Goal: Obtain resource: Download file/media

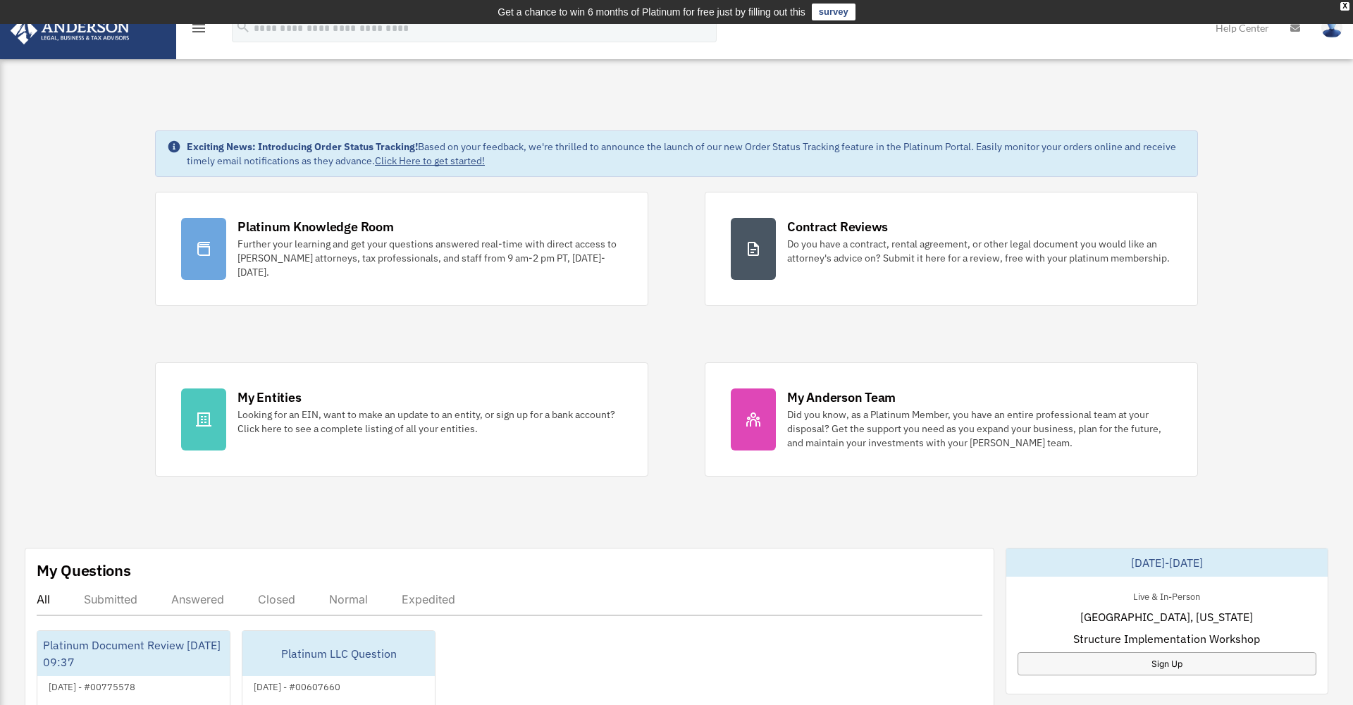
click at [200, 32] on icon "menu" at bounding box center [198, 28] width 17 height 17
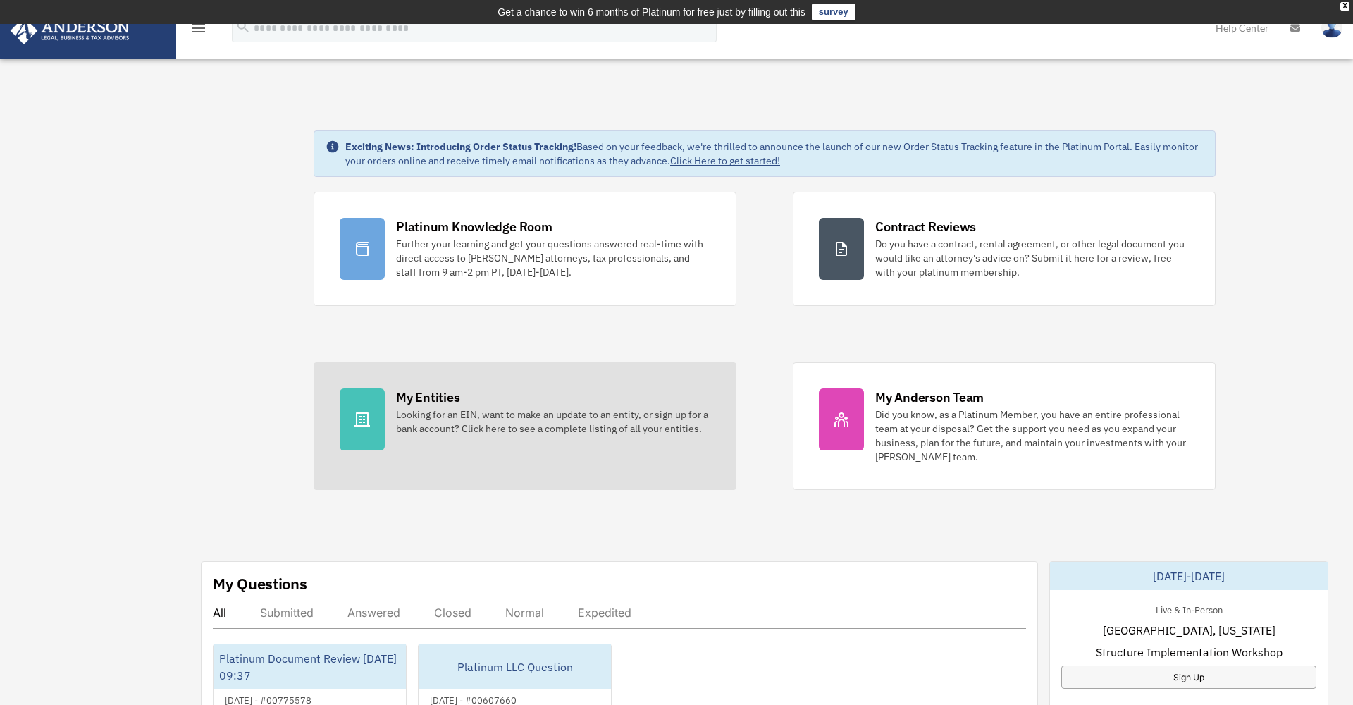
click at [423, 401] on div "My Entities" at bounding box center [427, 397] width 63 height 18
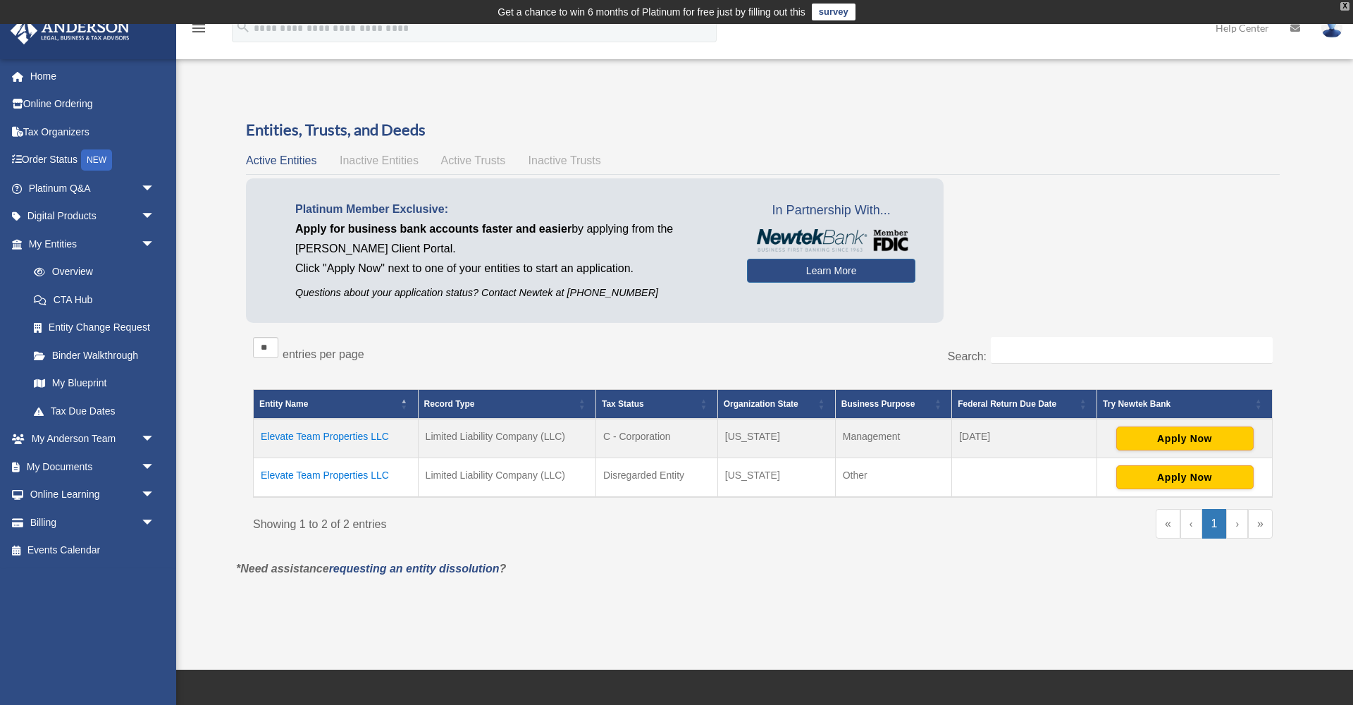
click at [1344, 7] on div "X" at bounding box center [1344, 6] width 9 height 8
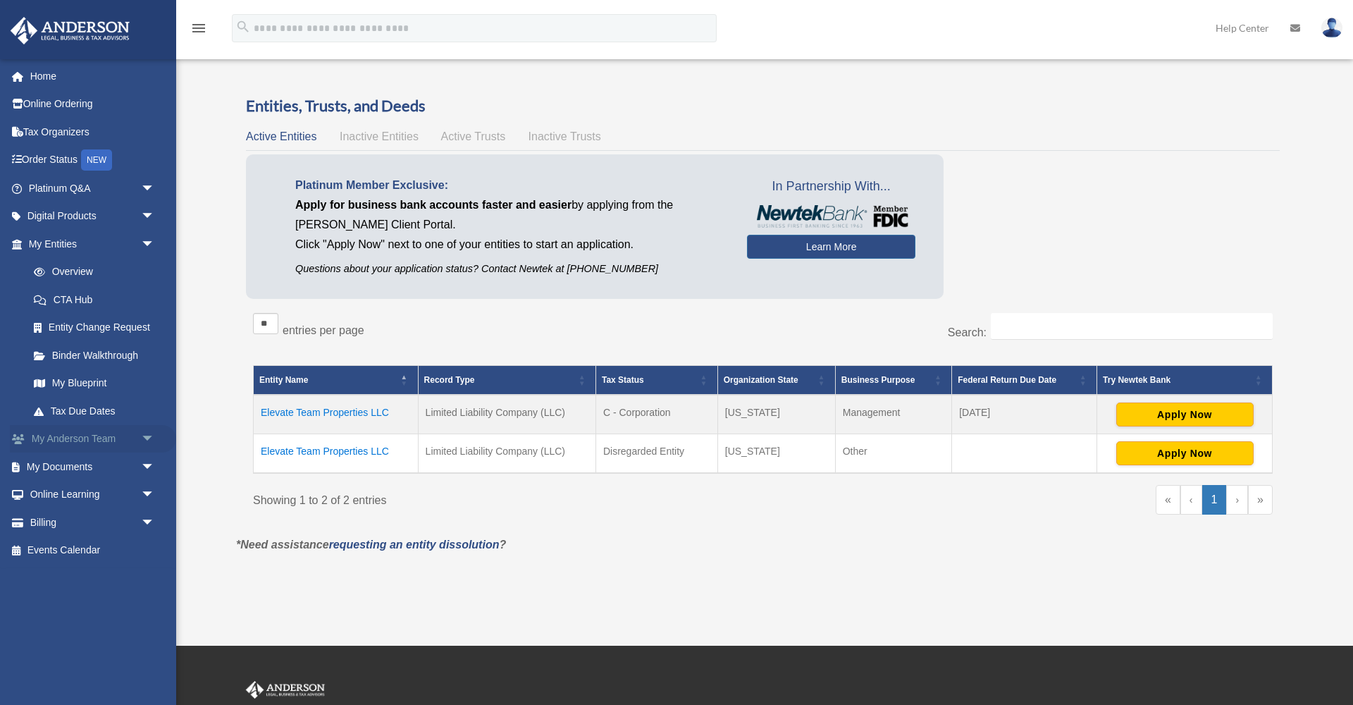
click at [151, 432] on span "arrow_drop_down" at bounding box center [155, 439] width 28 height 29
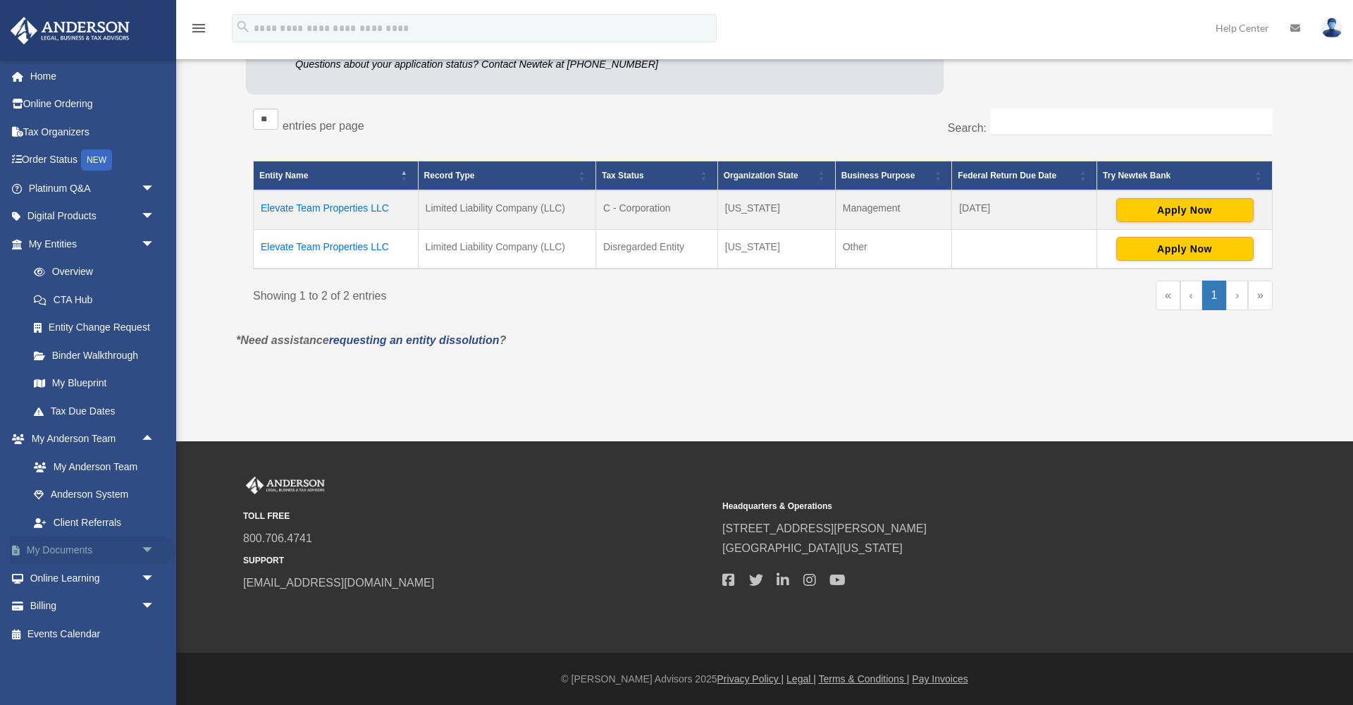
scroll to position [204, 0]
click at [153, 542] on span "arrow_drop_down" at bounding box center [155, 550] width 28 height 29
click at [62, 573] on link "Box" at bounding box center [98, 578] width 156 height 28
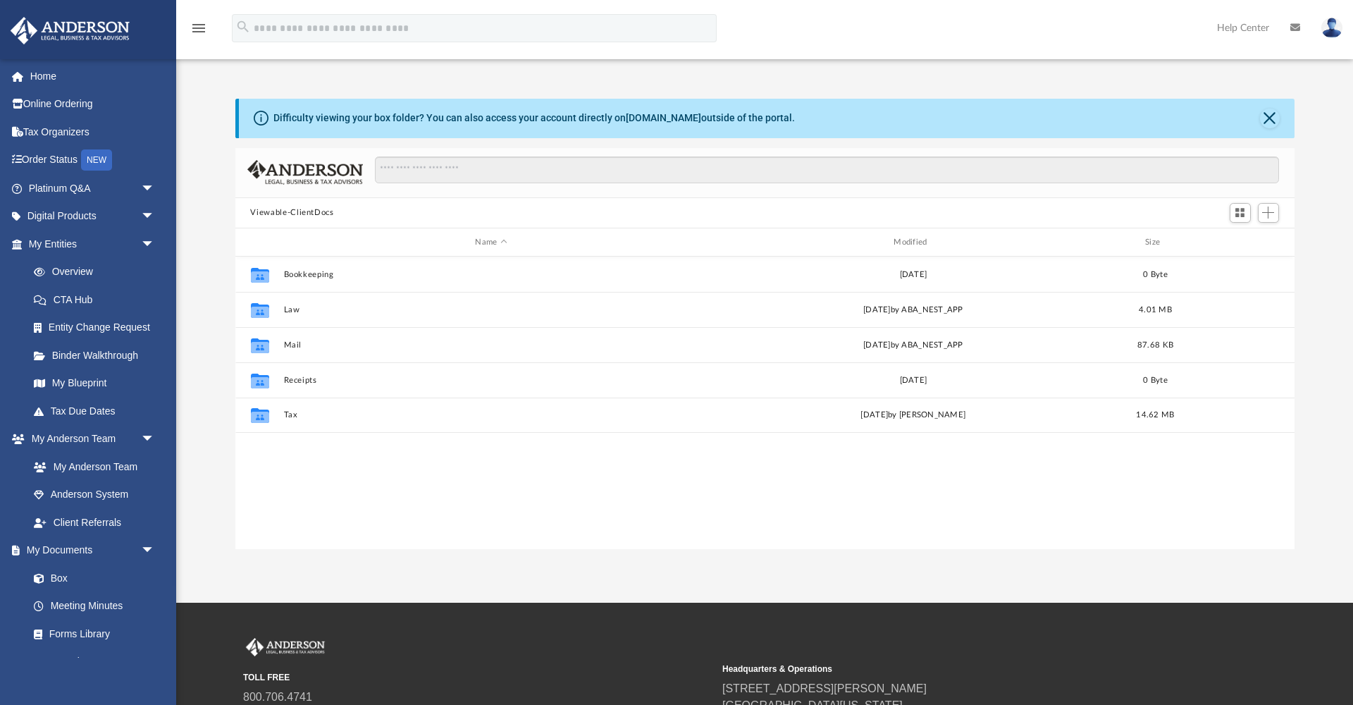
scroll to position [321, 1059]
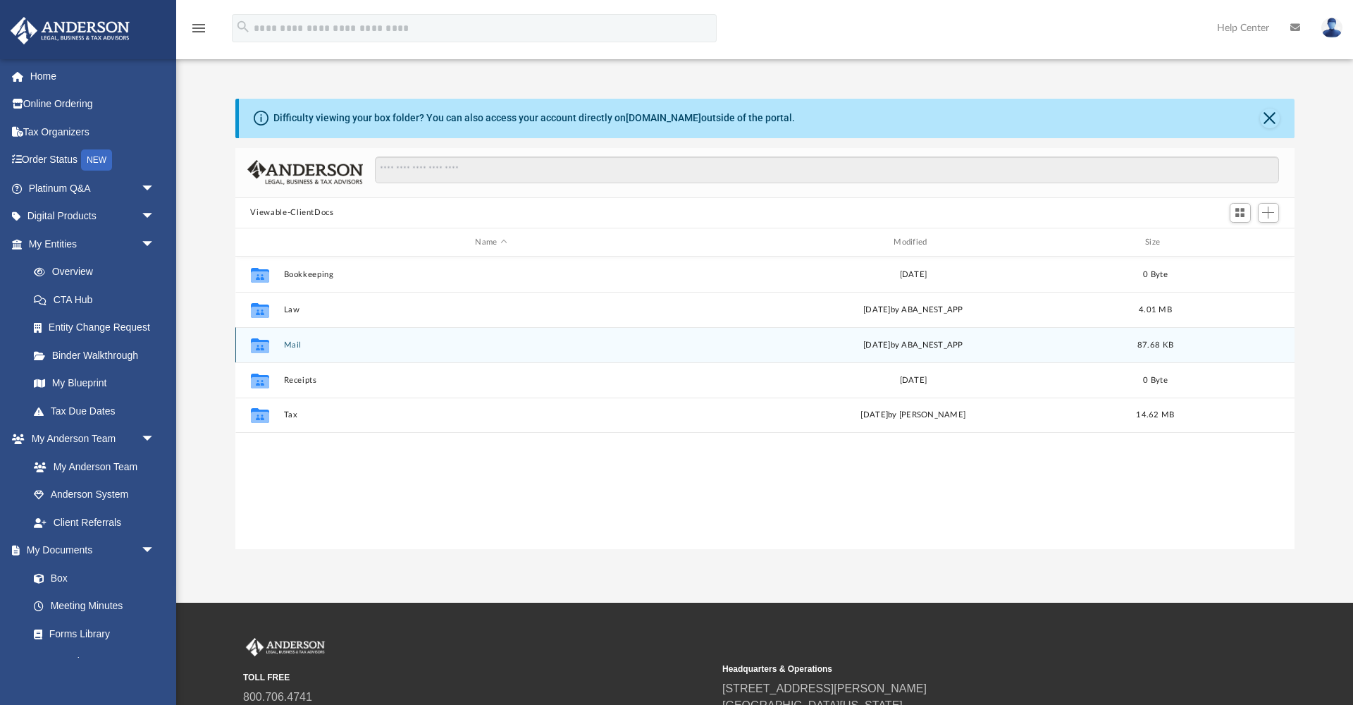
click at [262, 345] on icon "grid" at bounding box center [259, 345] width 18 height 15
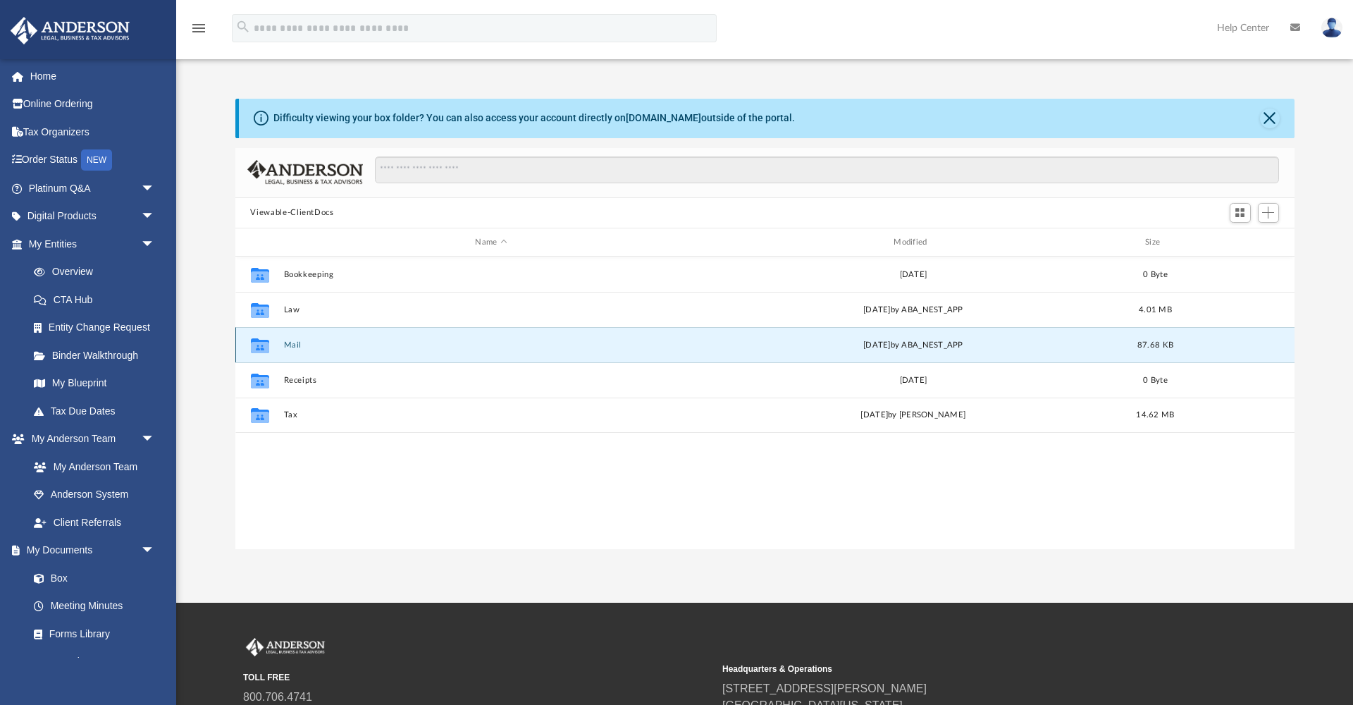
click at [297, 347] on button "Mail" at bounding box center [491, 344] width 416 height 9
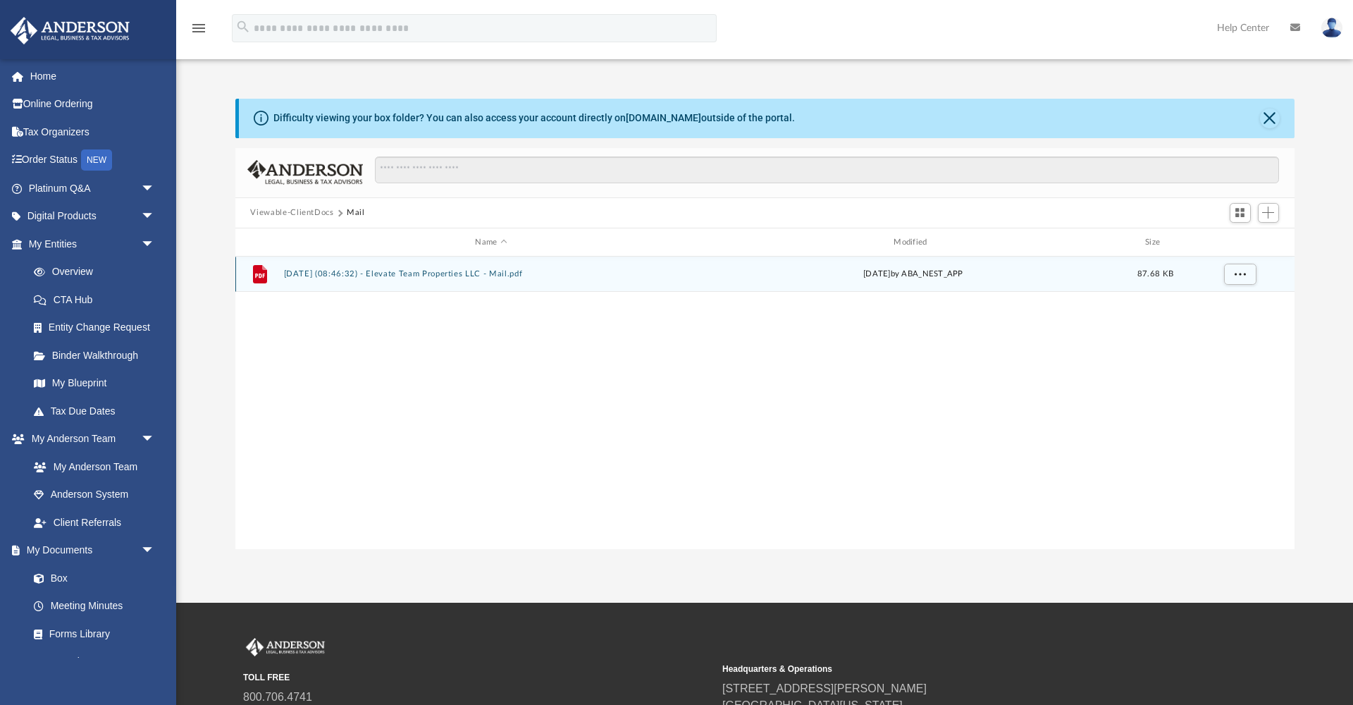
click at [387, 275] on button "[DATE] (08:46:32) - Elevate Team Properties LLC - Mail.pdf" at bounding box center [491, 274] width 416 height 9
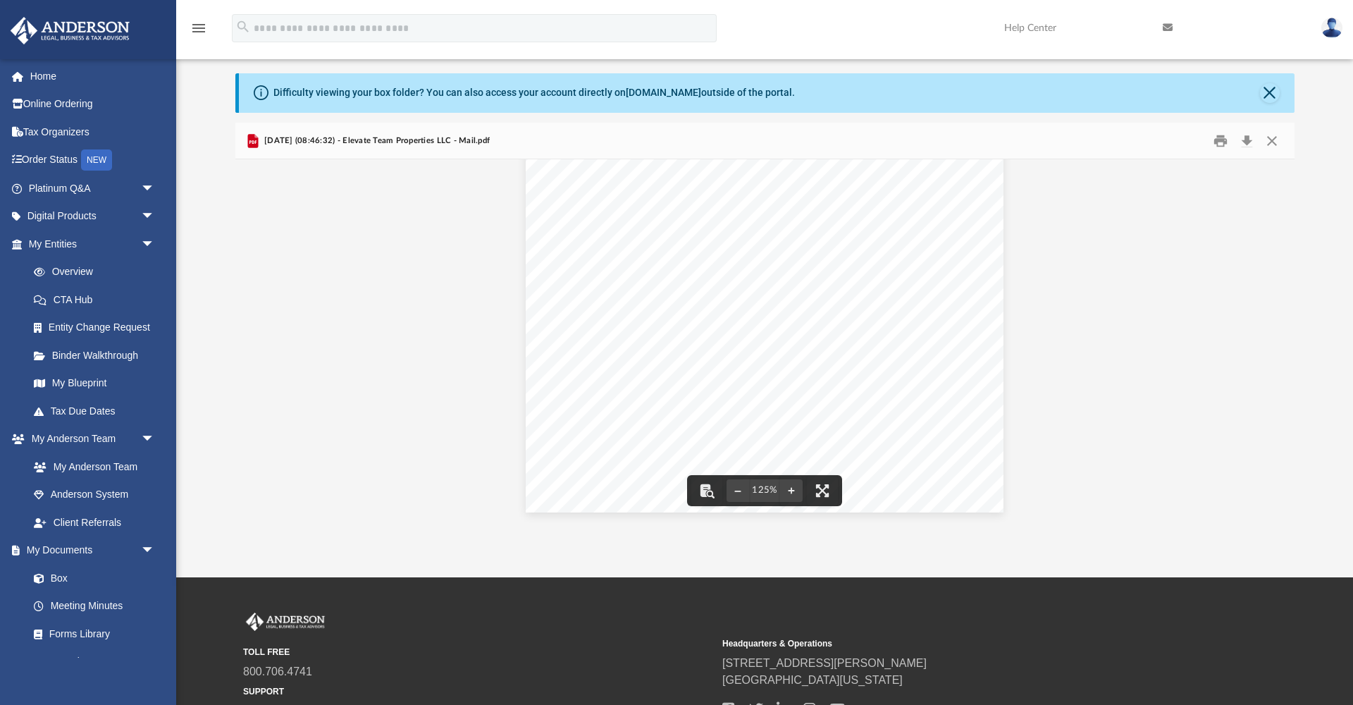
scroll to position [26, 0]
click at [1223, 144] on button "Print" at bounding box center [1220, 140] width 28 height 22
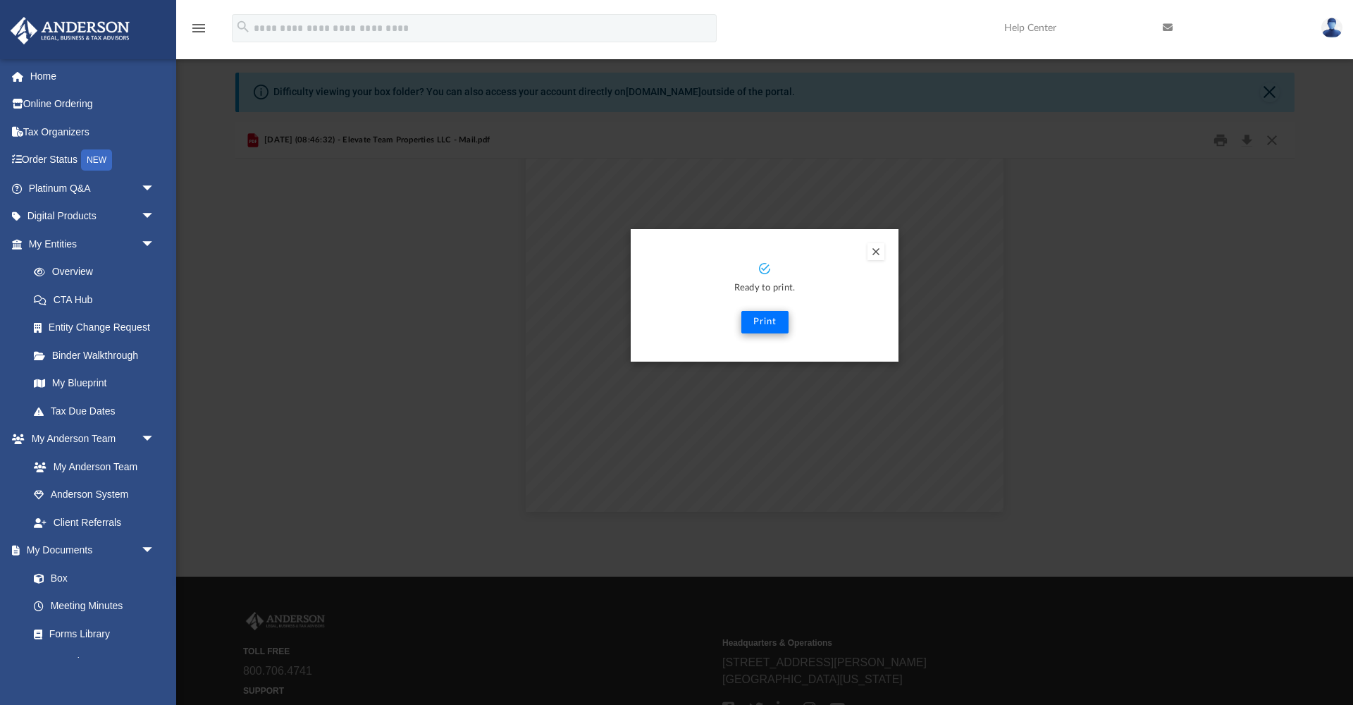
click at [757, 322] on button "Print" at bounding box center [764, 322] width 47 height 23
